Goal: Task Accomplishment & Management: Use online tool/utility

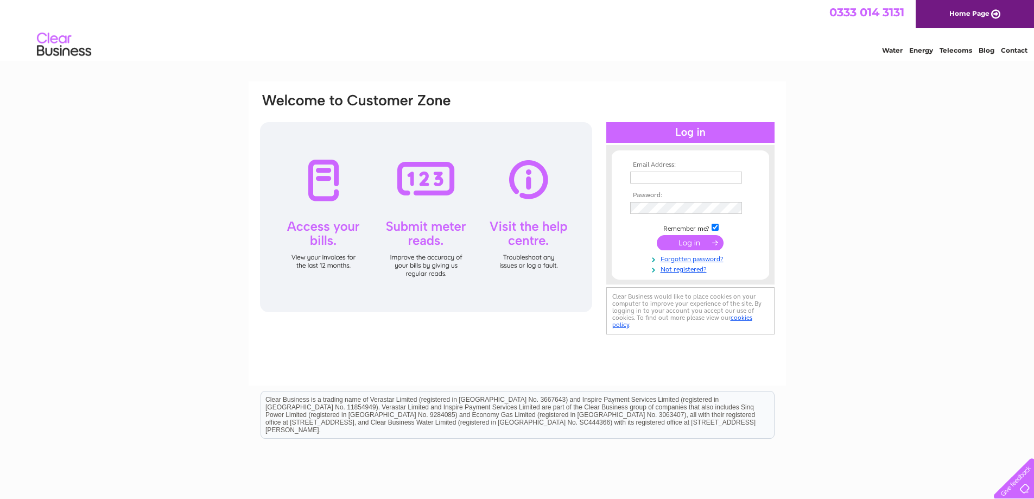
click at [661, 173] on input "text" at bounding box center [686, 177] width 112 height 12
click at [657, 176] on input "text" at bounding box center [686, 177] width 113 height 13
type input "paul.cox@new-wave.co.uk"
click at [657, 236] on input "submit" at bounding box center [690, 243] width 67 height 15
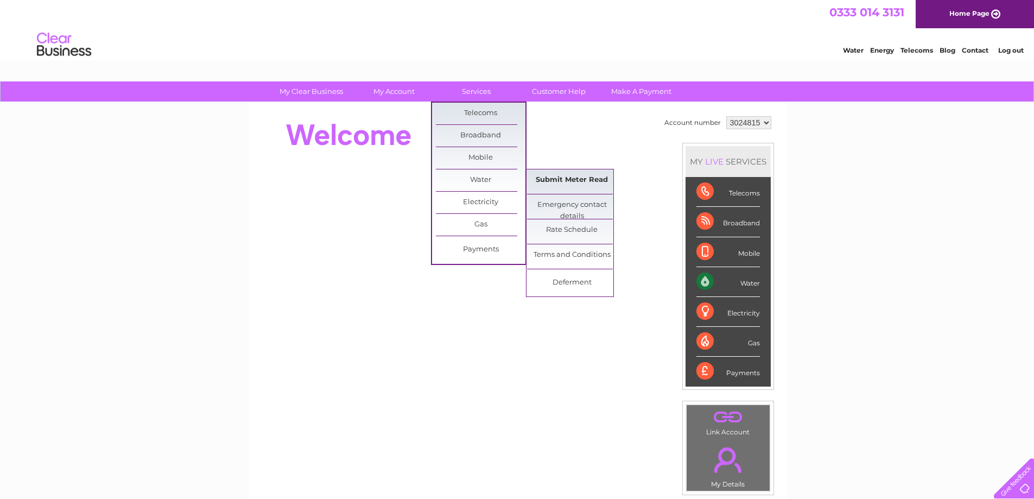
click at [570, 180] on link "Submit Meter Read" at bounding box center [572, 180] width 90 height 22
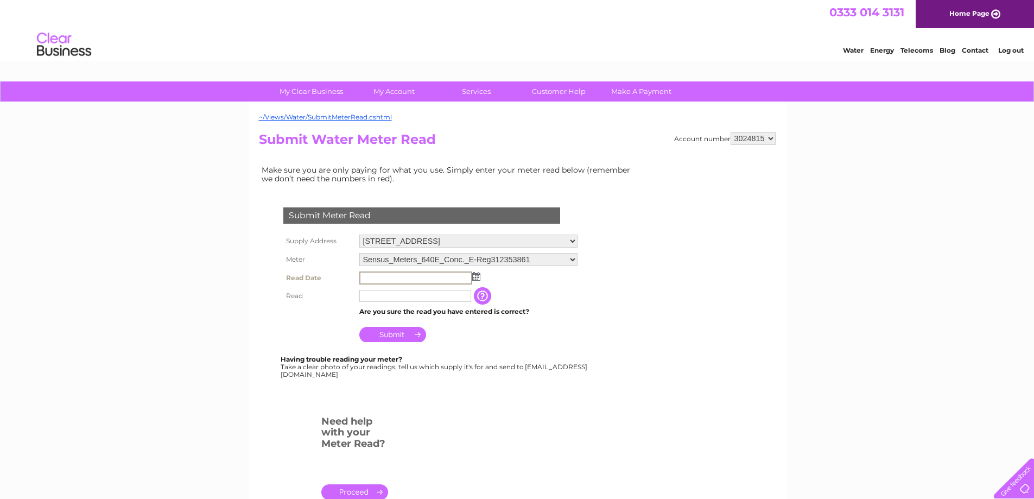
click at [445, 278] on input "text" at bounding box center [415, 277] width 113 height 13
click at [475, 279] on img at bounding box center [476, 276] width 8 height 9
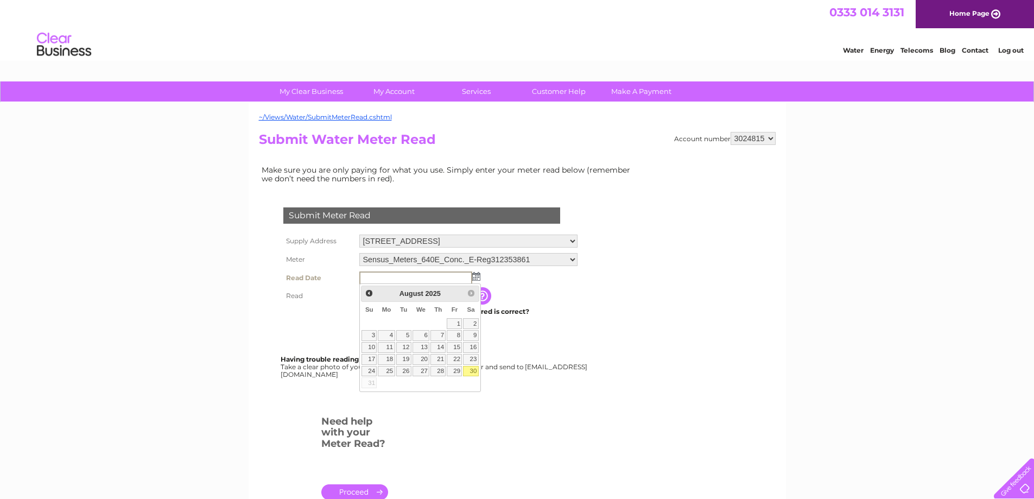
click at [471, 370] on link "30" at bounding box center [470, 371] width 15 height 11
type input "[DATE]"
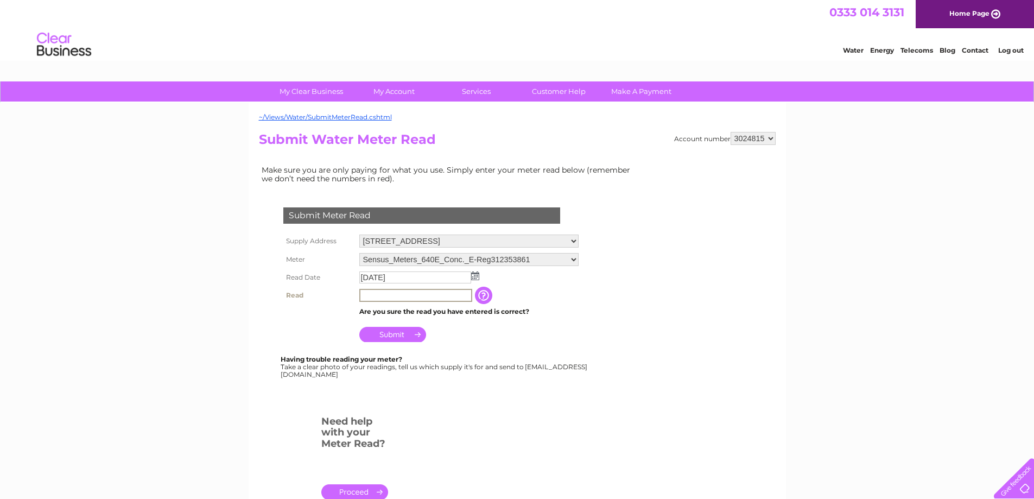
click at [408, 296] on input "text" at bounding box center [415, 295] width 113 height 13
type input "002789"
click at [400, 338] on input "Submit" at bounding box center [392, 334] width 67 height 15
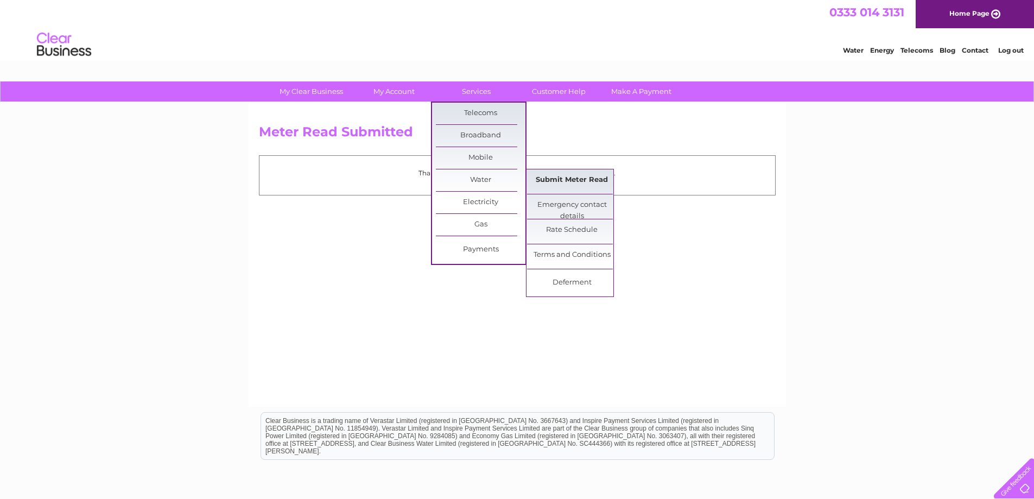
click at [565, 176] on link "Submit Meter Read" at bounding box center [572, 180] width 90 height 22
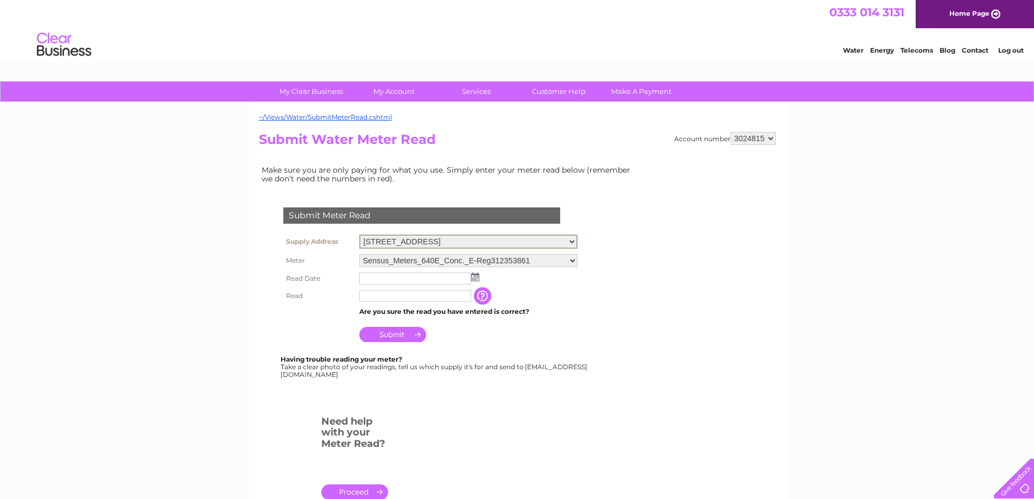
click at [577, 238] on select "Unit 3, Horcott Industrial Estate, Horcott Road, Fairford, Gloucestershire, GL7…" at bounding box center [468, 241] width 218 height 14
select select "387570"
click at [359, 234] on select "Unit 3, Horcott Industrial Estate, Horcott Road, Fairford, Gloucestershire, GL7…" at bounding box center [468, 241] width 218 height 14
click at [479, 275] on img at bounding box center [475, 276] width 8 height 9
click at [475, 276] on img at bounding box center [475, 275] width 8 height 9
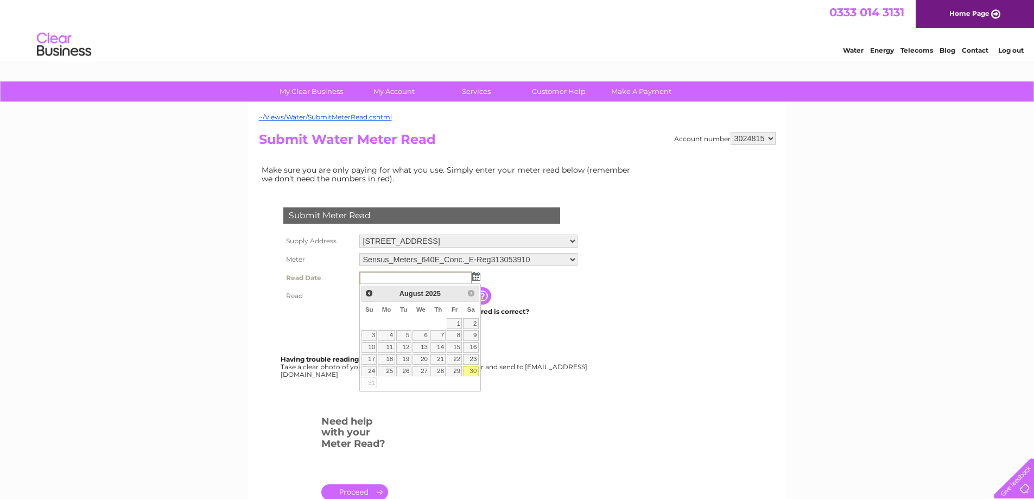
click at [473, 370] on link "30" at bounding box center [470, 371] width 15 height 11
type input "[DATE]"
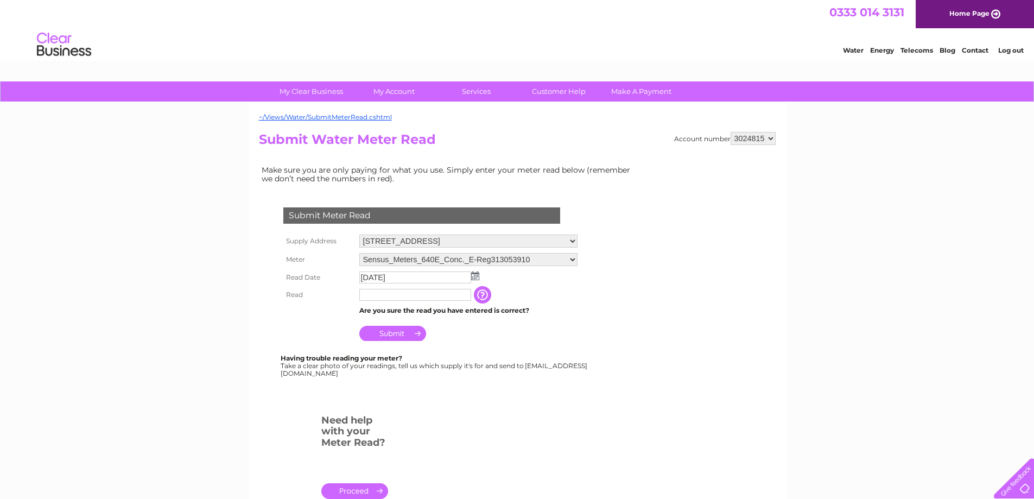
click at [380, 293] on input "text" at bounding box center [415, 295] width 112 height 12
type input "000067"
click at [402, 330] on input "Submit" at bounding box center [392, 334] width 67 height 15
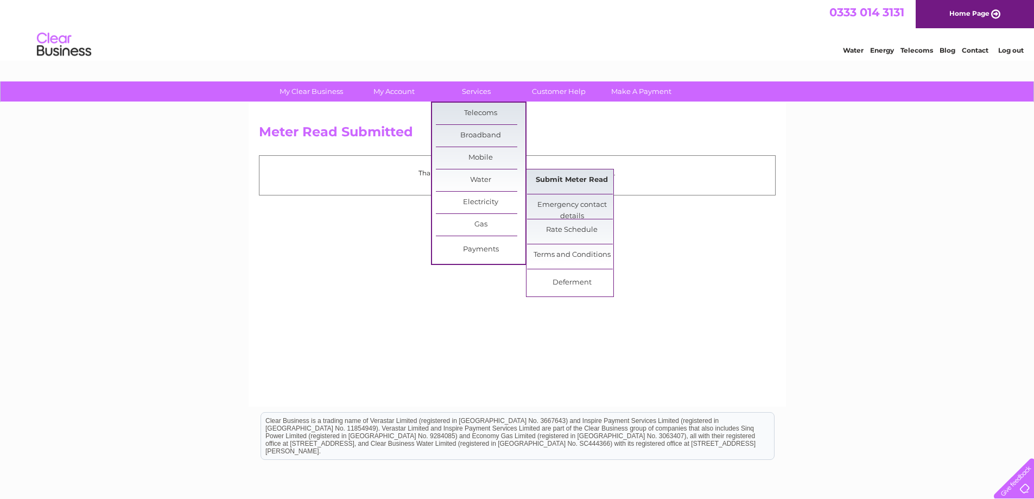
click at [562, 181] on link "Submit Meter Read" at bounding box center [572, 180] width 90 height 22
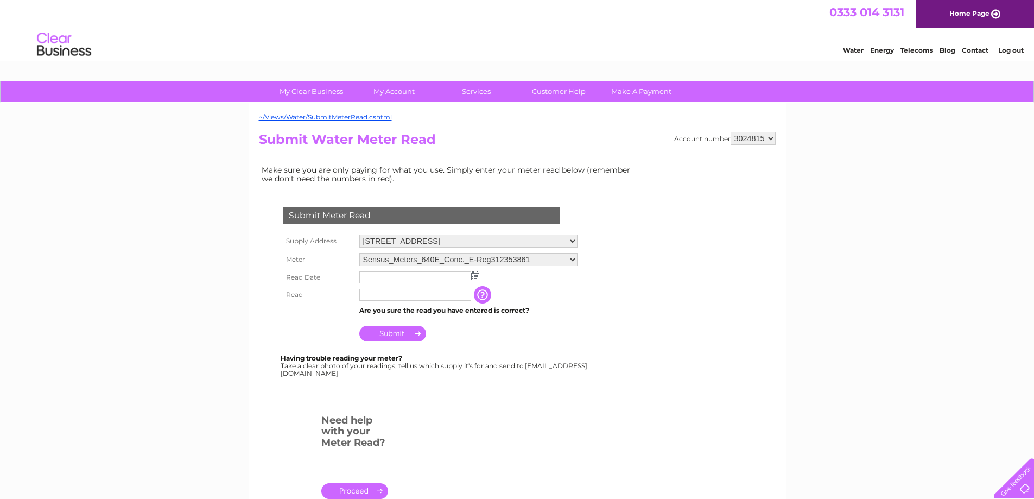
click at [577, 240] on select "Unit 3, Horcott Industrial Estate, Horcott Road, Fairford, Gloucestershire, GL7…" at bounding box center [468, 240] width 218 height 13
select select "387571"
click at [359, 234] on select "Unit 3, Horcott Industrial Estate, Horcott Road, Fairford, Gloucestershire, GL7…" at bounding box center [468, 241] width 218 height 14
click at [474, 277] on img at bounding box center [475, 275] width 8 height 9
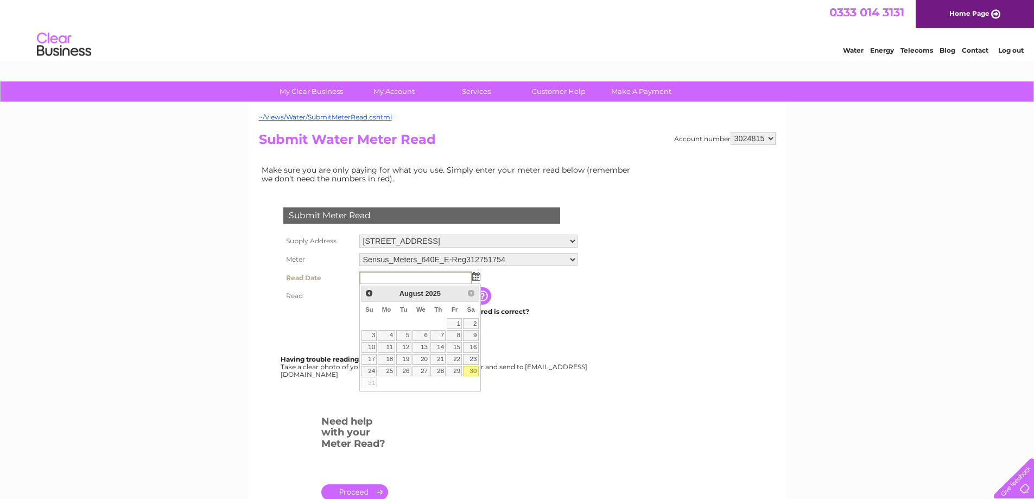
click at [471, 368] on link "30" at bounding box center [470, 371] width 15 height 11
type input "2025/08/30"
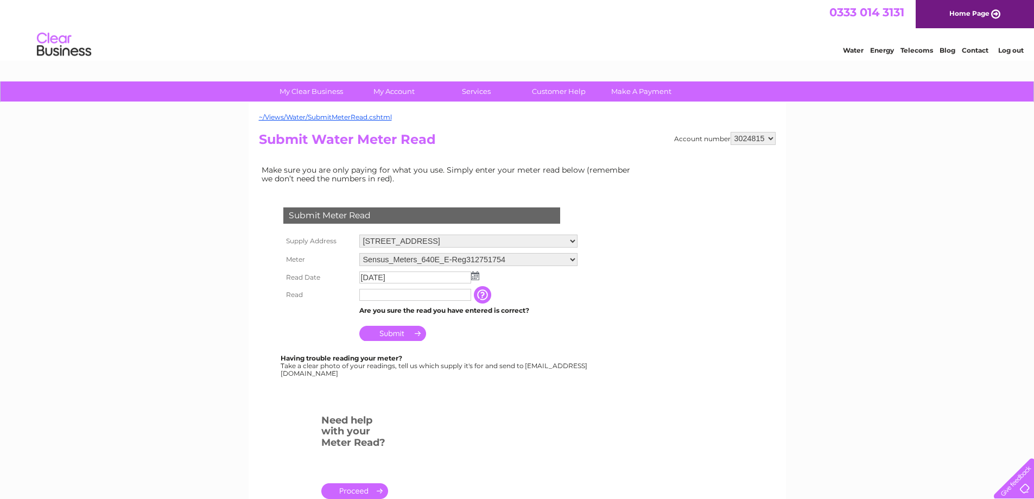
click at [400, 295] on input "text" at bounding box center [415, 295] width 112 height 12
type input "004182"
click at [395, 335] on input "Submit" at bounding box center [392, 334] width 67 height 15
